Goal: Task Accomplishment & Management: Use online tool/utility

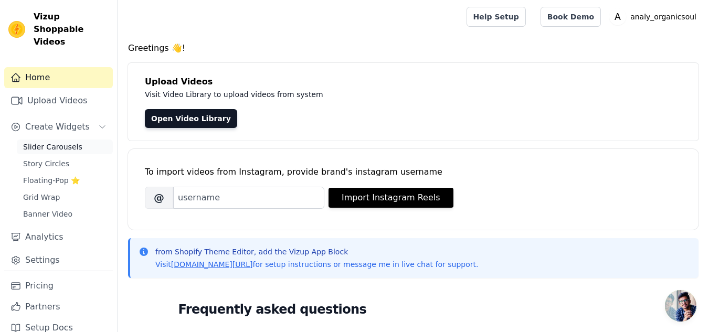
click at [35, 142] on span "Slider Carousels" at bounding box center [52, 147] width 59 height 10
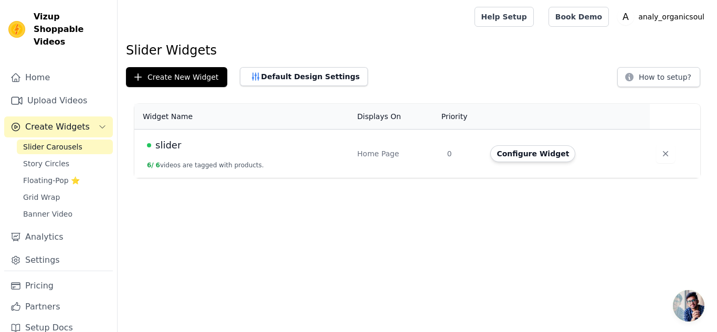
click at [163, 147] on span "slider" at bounding box center [168, 145] width 26 height 15
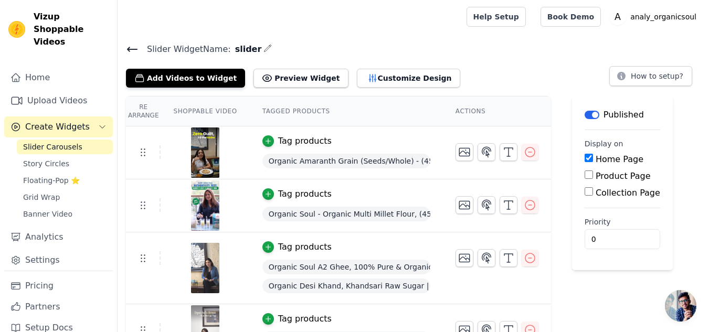
click at [585, 194] on input "Collection Page" at bounding box center [589, 191] width 8 height 8
checkbox input "true"
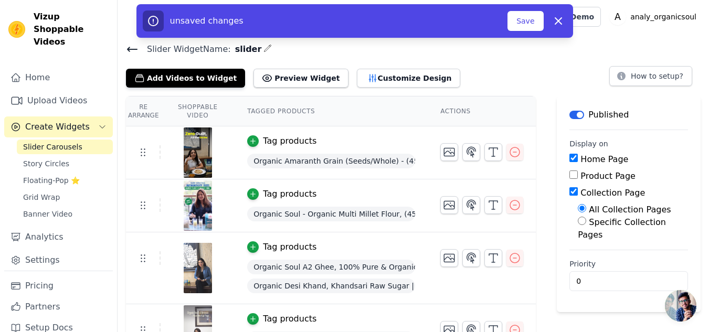
click at [586, 224] on input "Specific Collection Pages" at bounding box center [582, 221] width 8 height 8
radio input "true"
click at [602, 255] on button "Select Collection Pages" at bounding box center [627, 259] width 99 height 18
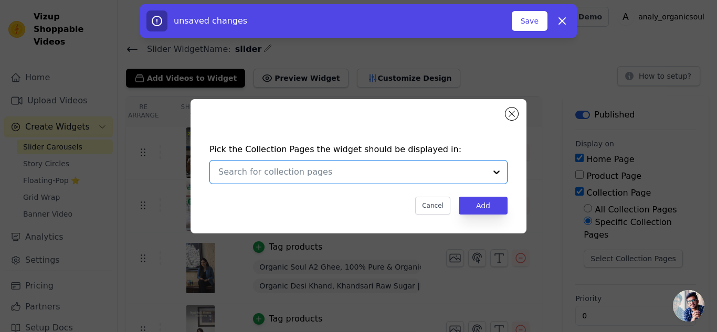
click at [383, 172] on input "text" at bounding box center [352, 172] width 268 height 13
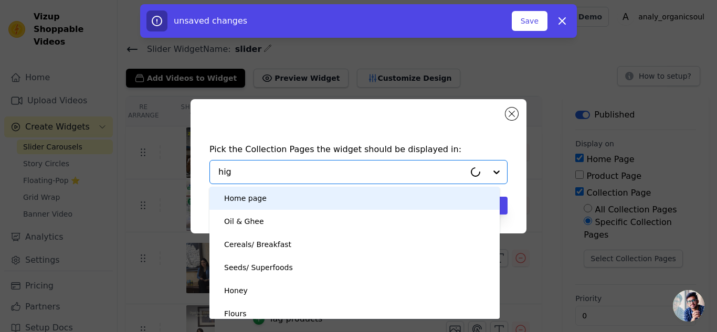
type input "high"
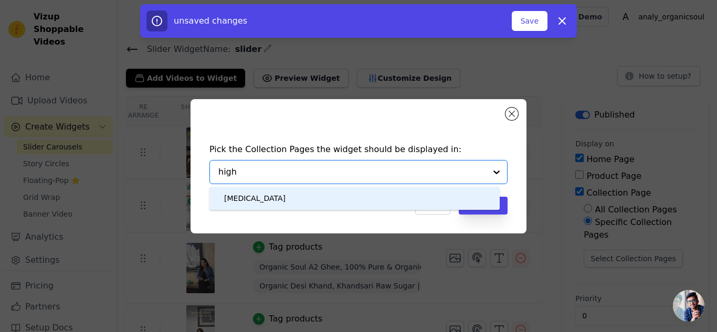
click at [268, 198] on div "[MEDICAL_DATA]" at bounding box center [254, 198] width 61 height 23
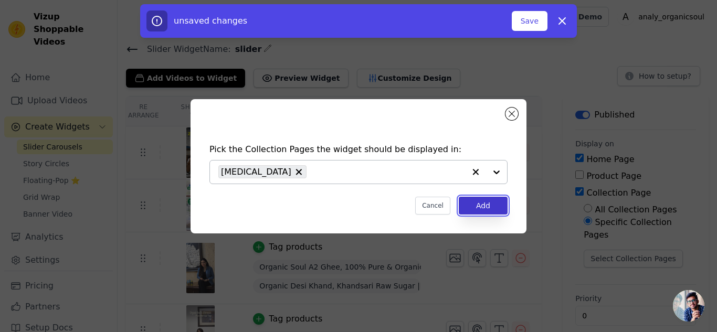
click at [479, 205] on button "Add" at bounding box center [483, 206] width 49 height 18
